Goal: Information Seeking & Learning: Compare options

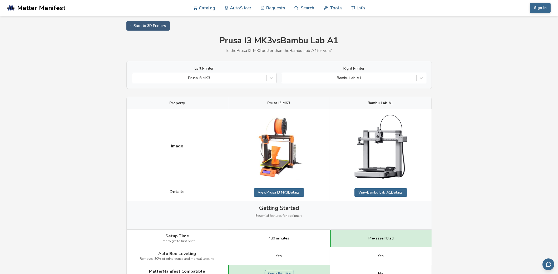
click at [368, 77] on div at bounding box center [349, 77] width 129 height 5
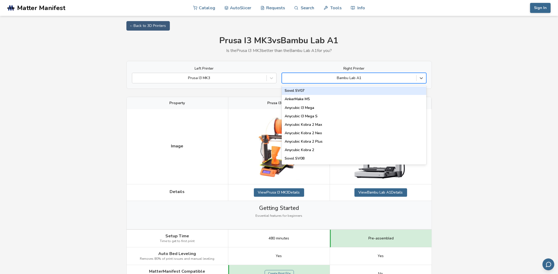
click at [345, 79] on div at bounding box center [349, 77] width 129 height 5
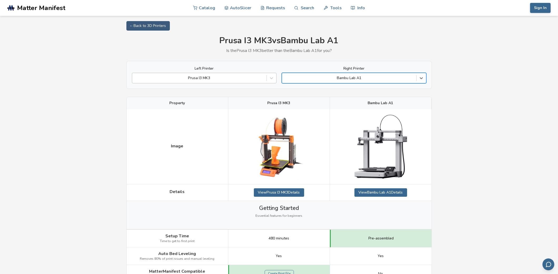
click at [253, 82] on div "Prusa I3 MK3" at bounding box center [204, 78] width 145 height 11
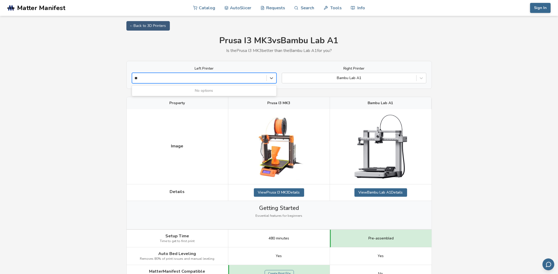
type input "*"
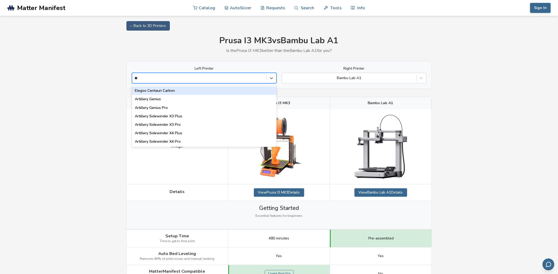
type input "***"
click at [161, 90] on div "Artillery Genius" at bounding box center [204, 90] width 145 height 8
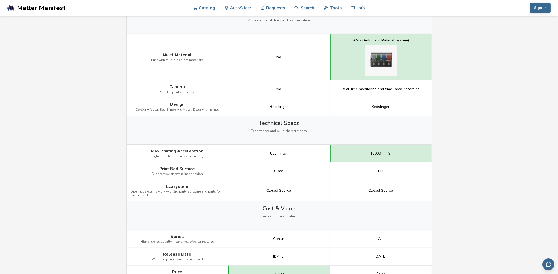
scroll to position [738, 0]
